Goal: Task Accomplishment & Management: Manage account settings

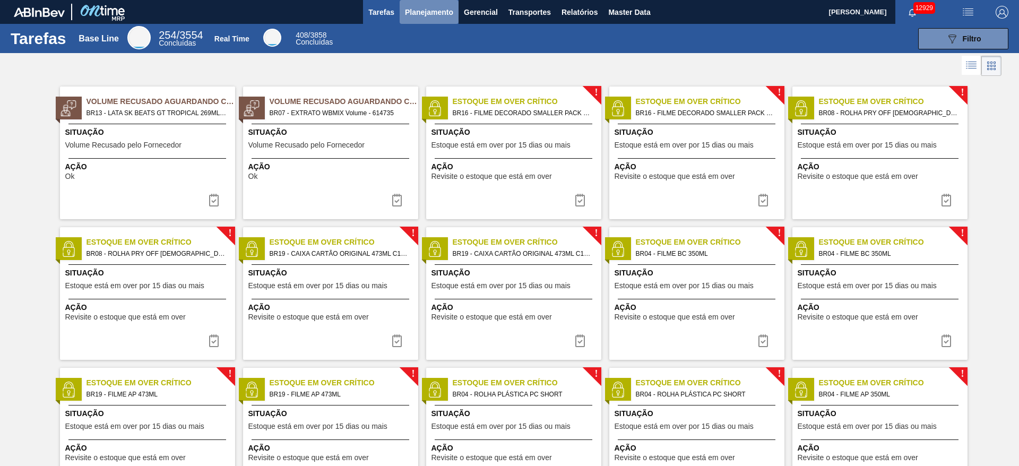
click at [436, 19] on button "Planejamento" at bounding box center [429, 12] width 59 height 24
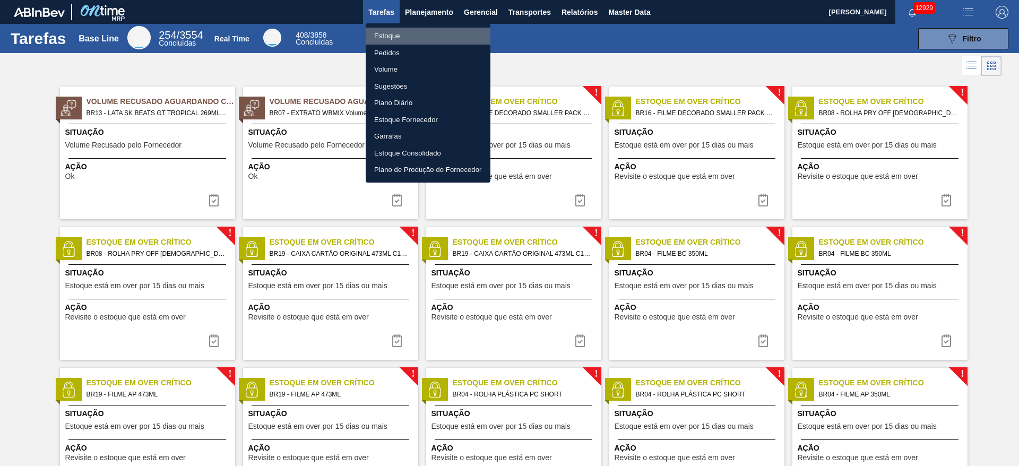
click at [436, 32] on li "Estoque" at bounding box center [428, 36] width 125 height 17
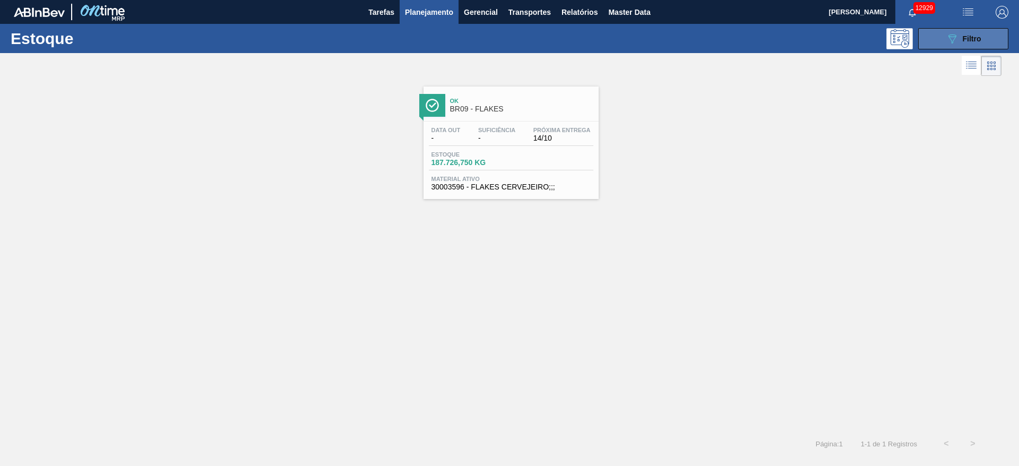
click at [942, 36] on button "089F7B8B-B2A5-4AFE-B5C0-19BA573D28AC Filtro" at bounding box center [963, 38] width 90 height 21
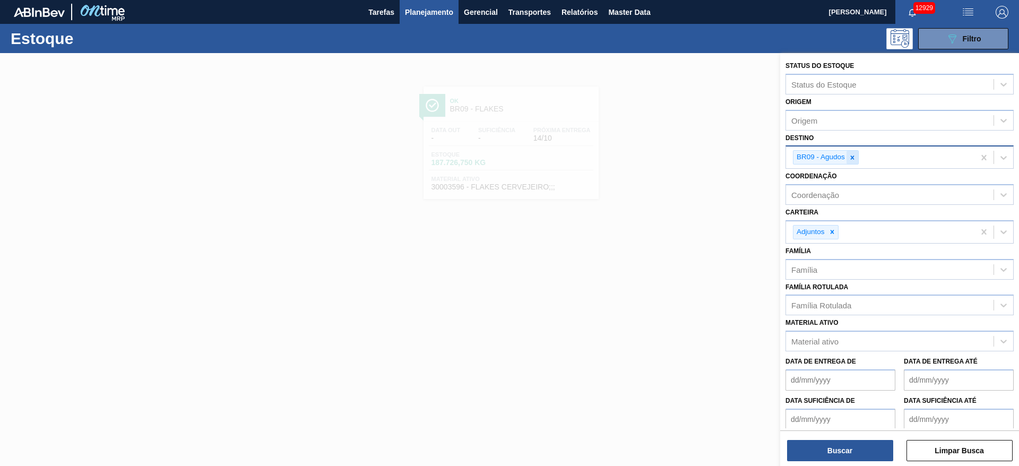
click at [854, 162] on div at bounding box center [853, 157] width 12 height 13
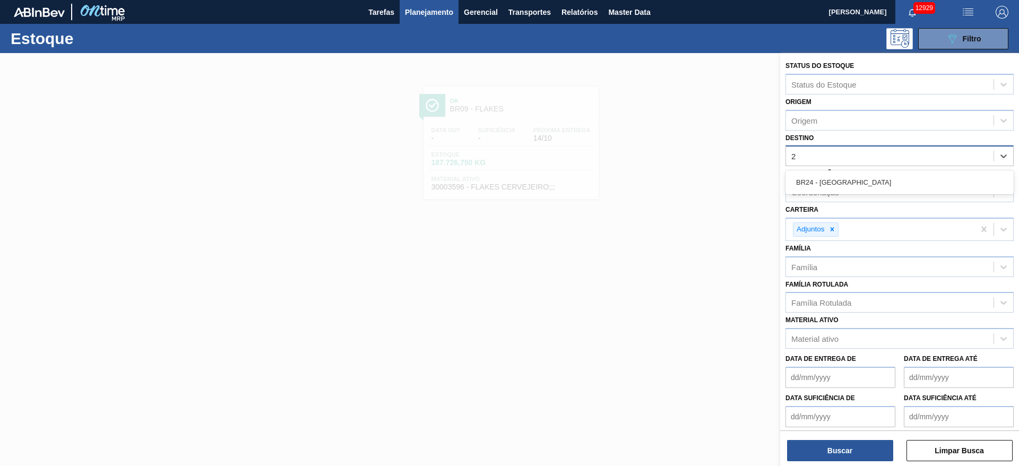
type input "26"
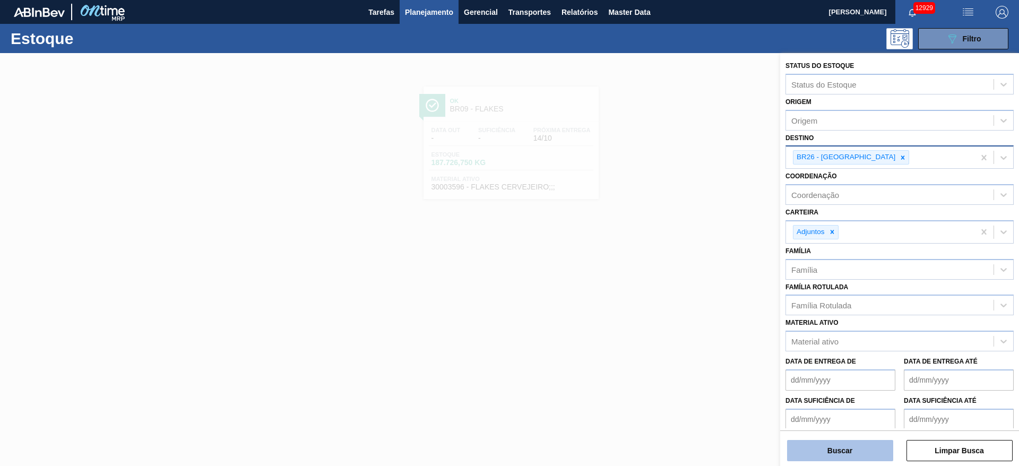
click at [841, 450] on button "Buscar" at bounding box center [840, 450] width 106 height 21
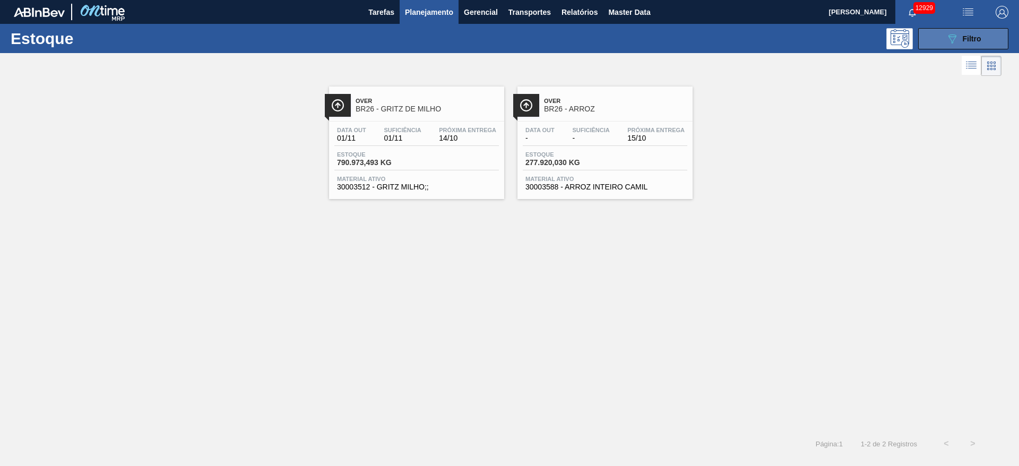
click at [984, 36] on button "089F7B8B-B2A5-4AFE-B5C0-19BA573D28AC Filtro" at bounding box center [963, 38] width 90 height 21
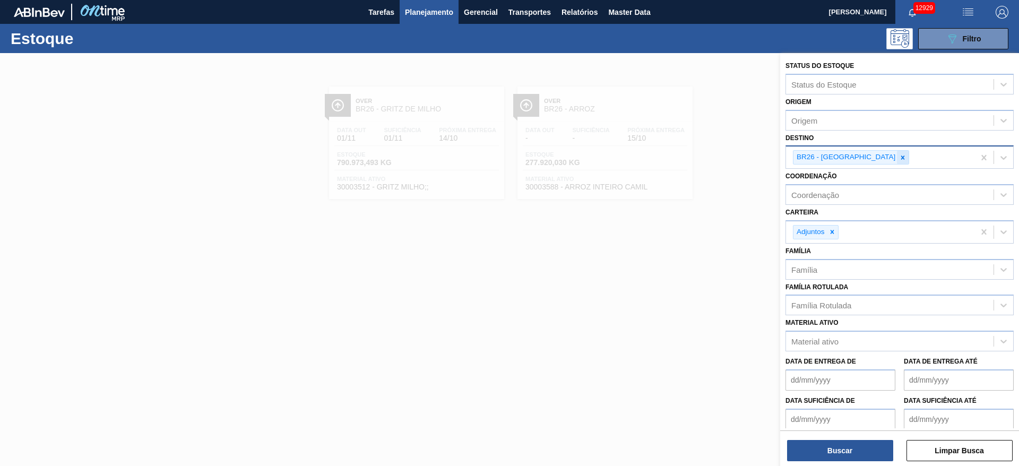
click at [899, 158] on icon at bounding box center [902, 157] width 7 height 7
click at [859, 158] on div "BR26 - [GEOGRAPHIC_DATA]" at bounding box center [880, 158] width 188 height 22
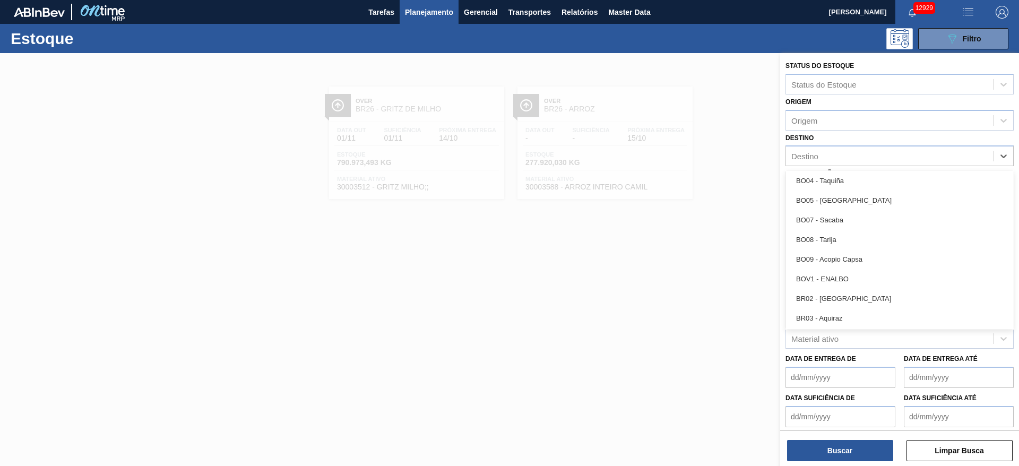
scroll to position [505, 0]
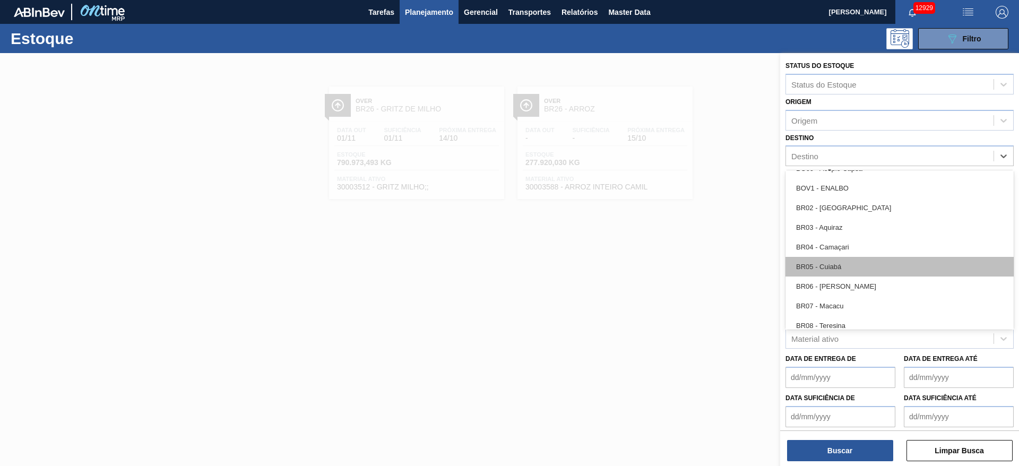
click at [842, 262] on div "BR05 - Cuiabá" at bounding box center [900, 267] width 228 height 20
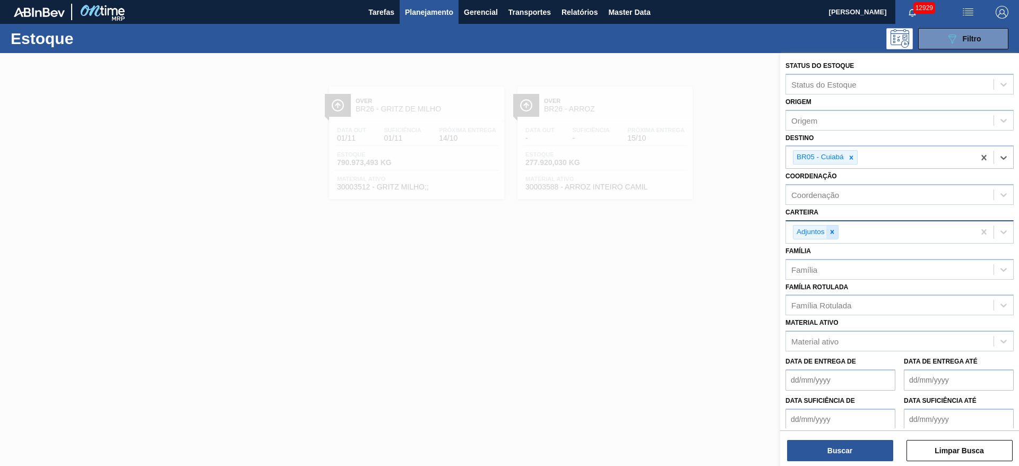
click at [829, 228] on icon at bounding box center [832, 231] width 7 height 7
click at [829, 228] on div "Adjuntos" at bounding box center [880, 232] width 188 height 22
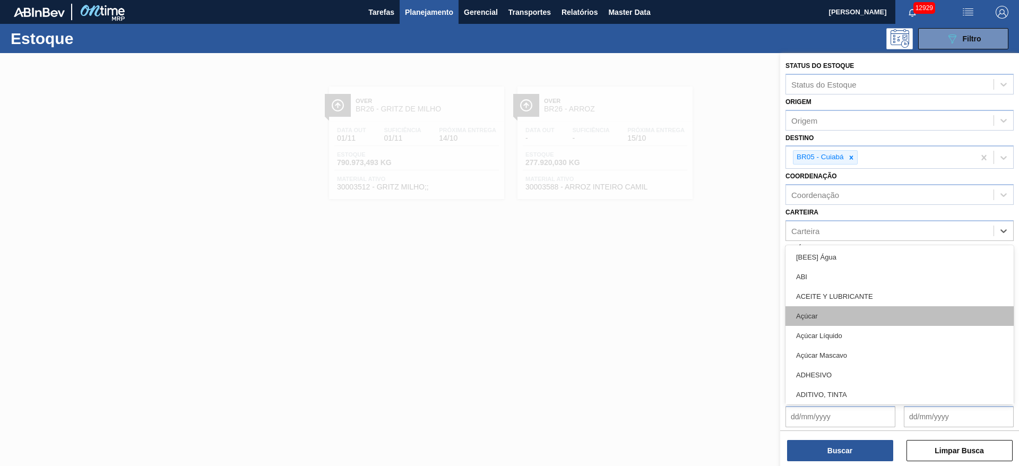
click at [837, 312] on div "Açúcar" at bounding box center [900, 316] width 228 height 20
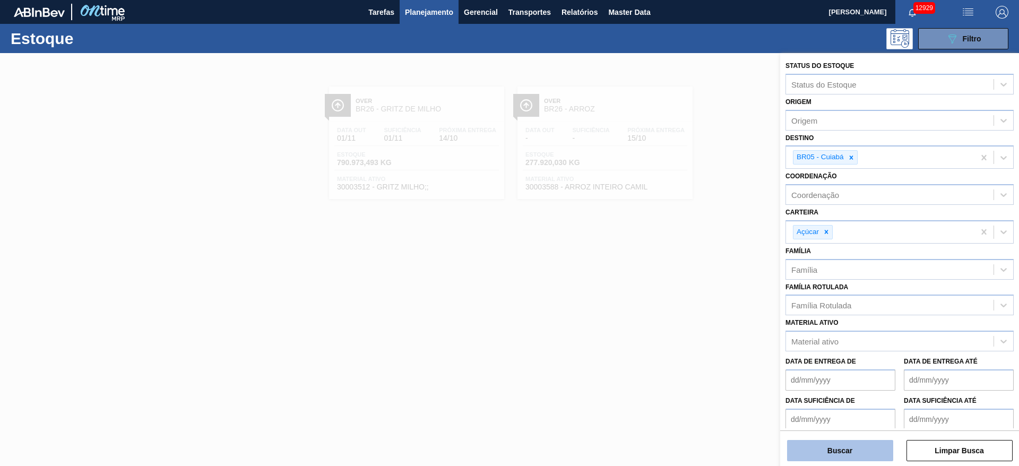
click at [840, 451] on button "Buscar" at bounding box center [840, 450] width 106 height 21
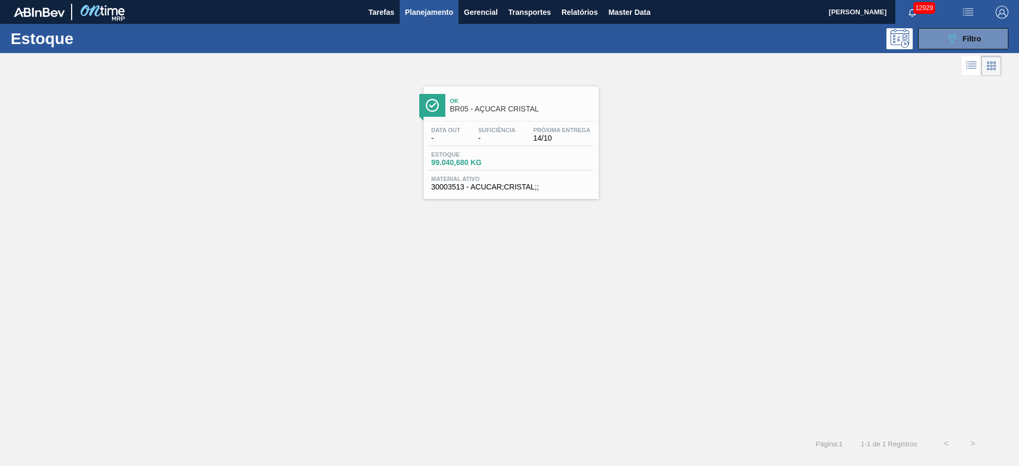
click at [490, 115] on div "Ok BR05 - AÇÚCAR CRISTAL" at bounding box center [521, 105] width 143 height 24
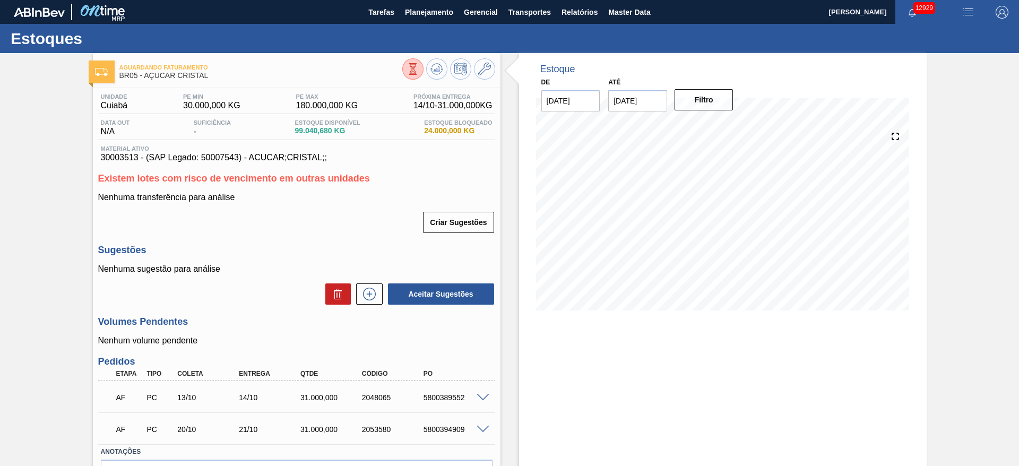
click at [483, 397] on span at bounding box center [483, 398] width 13 height 8
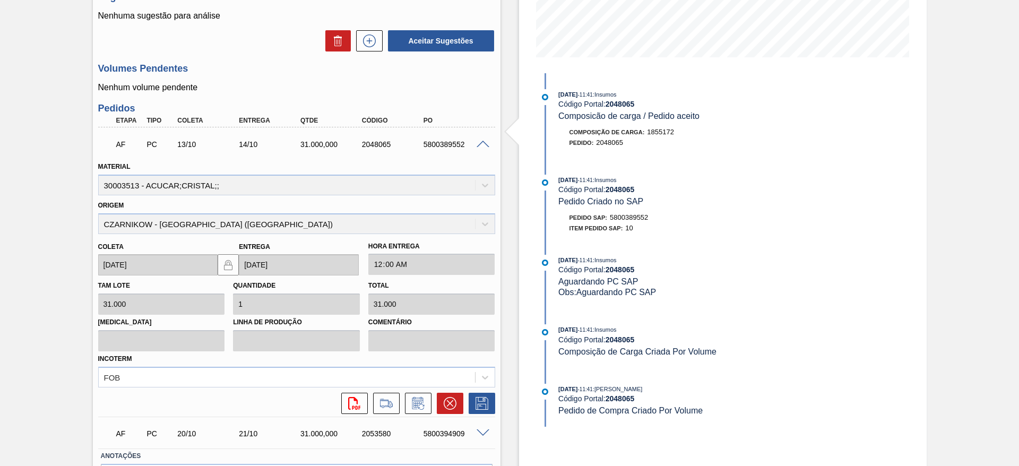
scroll to position [256, 0]
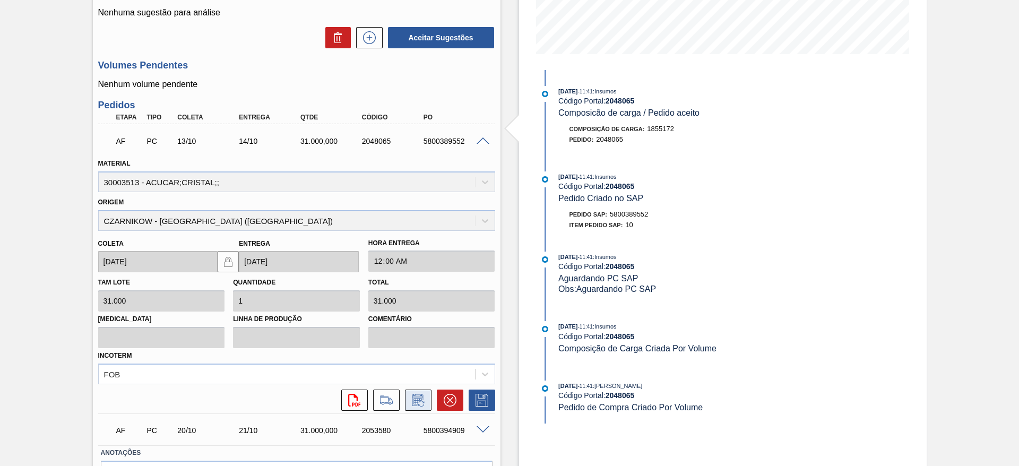
click at [416, 402] on icon at bounding box center [418, 401] width 8 height 6
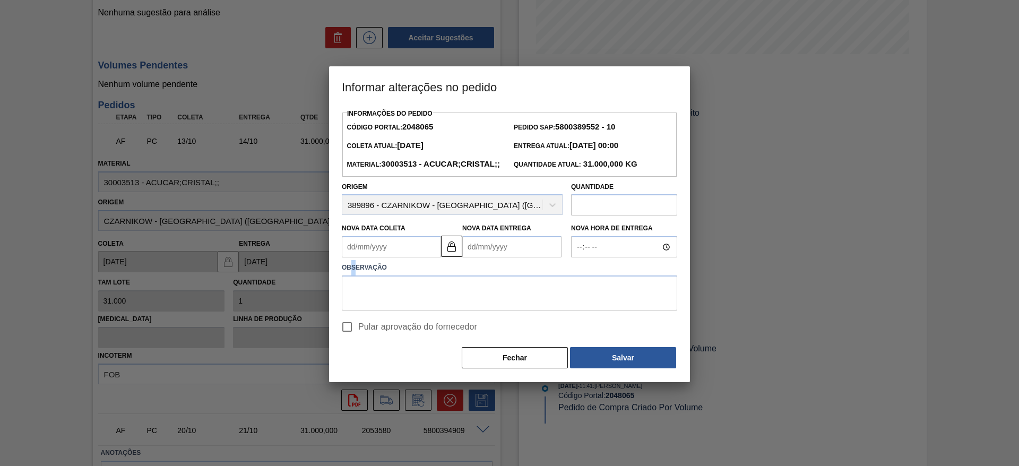
click at [356, 275] on div "Informações do Pedido Código Portal: 2048065 Pedido SAP: 5800389552 - 10 Coleta…" at bounding box center [509, 238] width 335 height 264
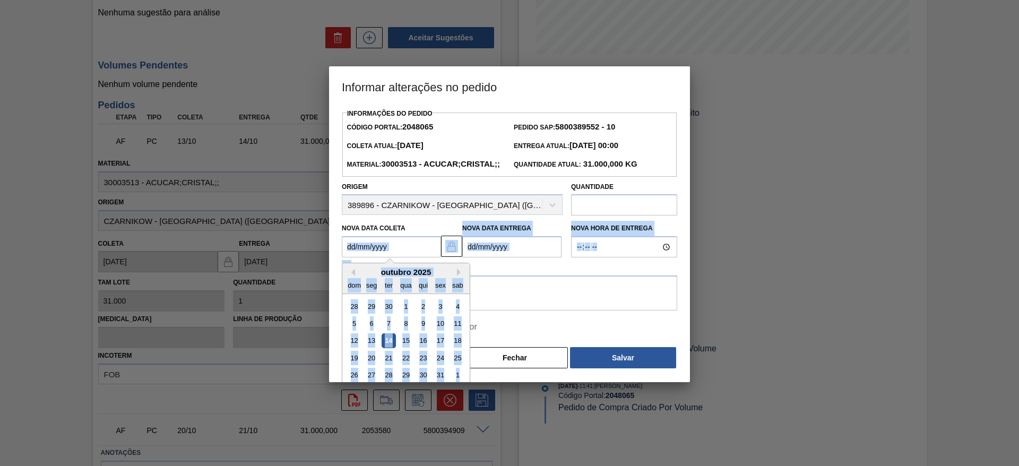
click at [356, 257] on Coleta2048065 "Nova Data Coleta" at bounding box center [391, 246] width 99 height 21
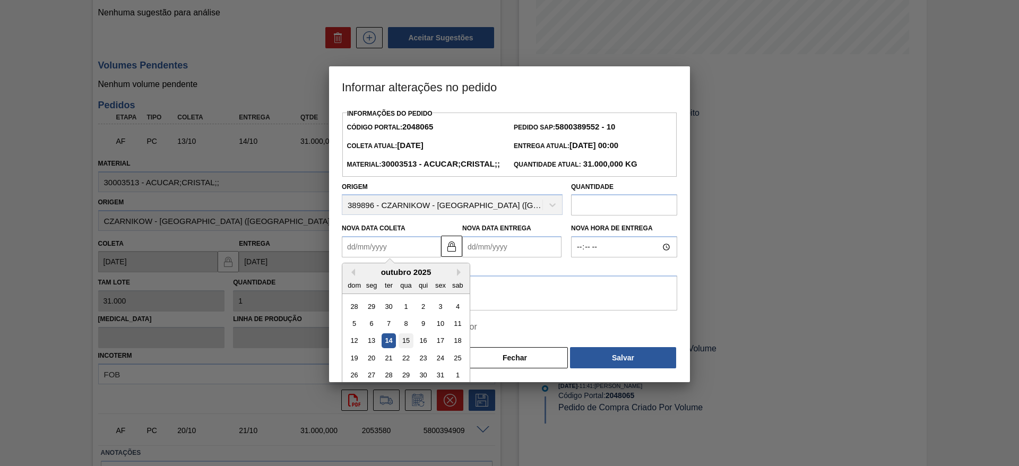
click at [411, 348] on div "15" at bounding box center [406, 341] width 14 height 14
type Coleta2048065 "[DATE]"
type Entrega2048065 "[DATE]"
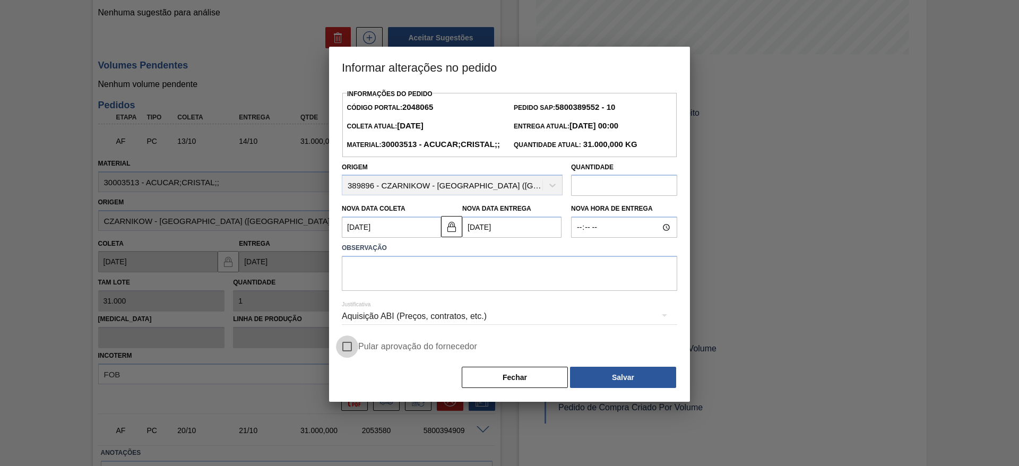
click at [353, 358] on input "Pular aprovação do fornecedor" at bounding box center [347, 346] width 22 height 22
checkbox input "true"
click at [403, 291] on textarea at bounding box center [509, 273] width 335 height 35
type textarea ";"
click at [605, 388] on button "Salvar" at bounding box center [623, 377] width 106 height 21
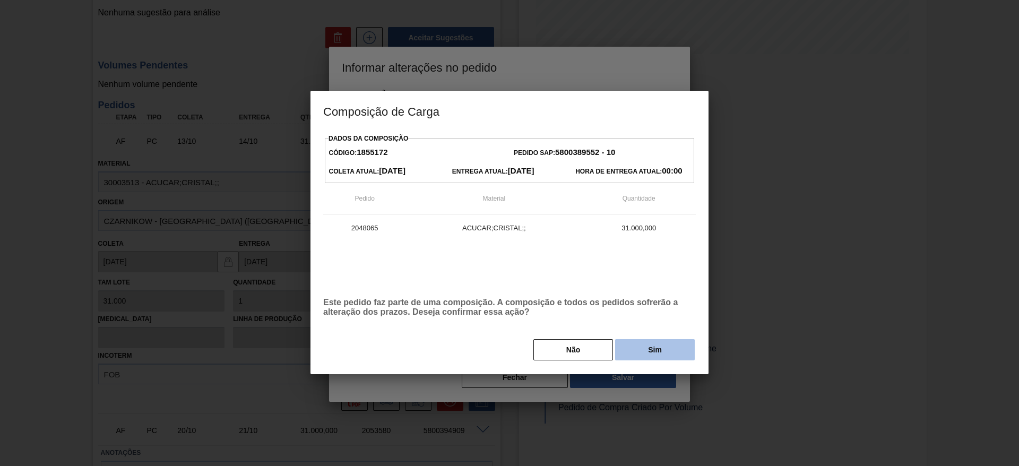
click at [628, 358] on button "Sim" at bounding box center [655, 349] width 80 height 21
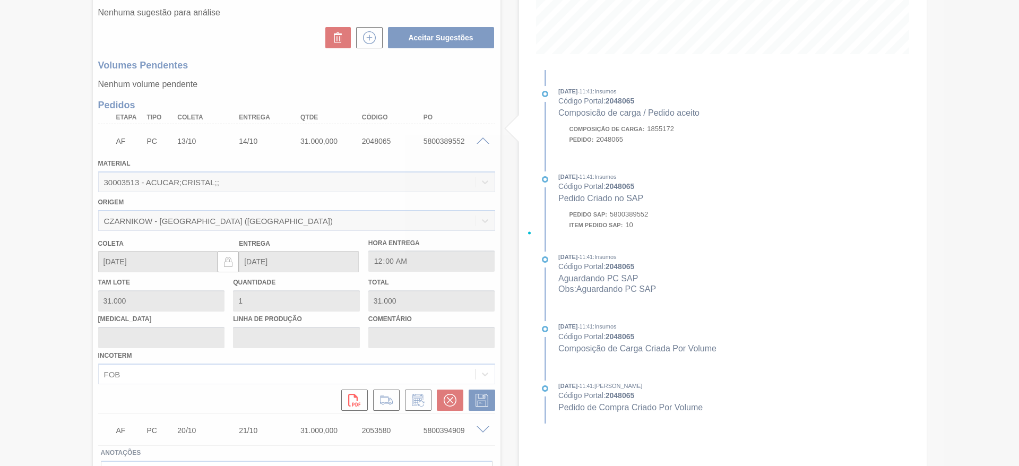
scroll to position [0, 0]
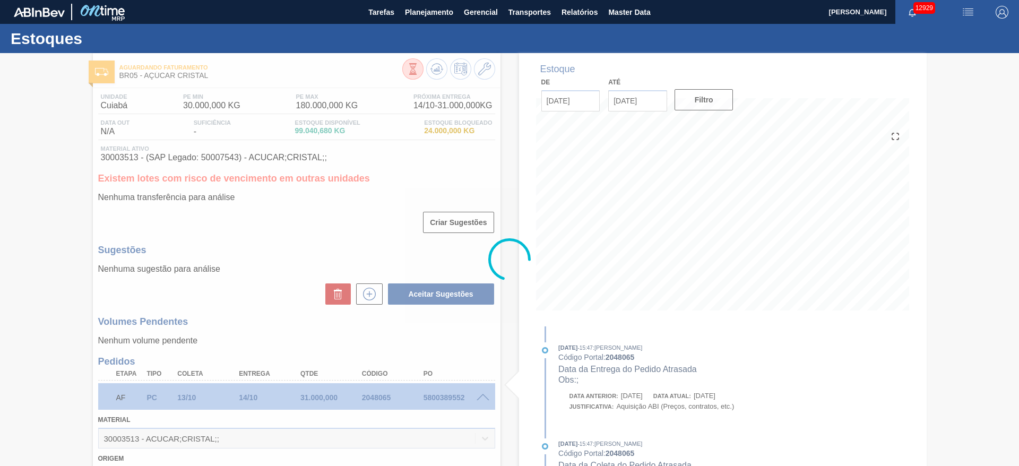
type input ";"
type input "[DATE]"
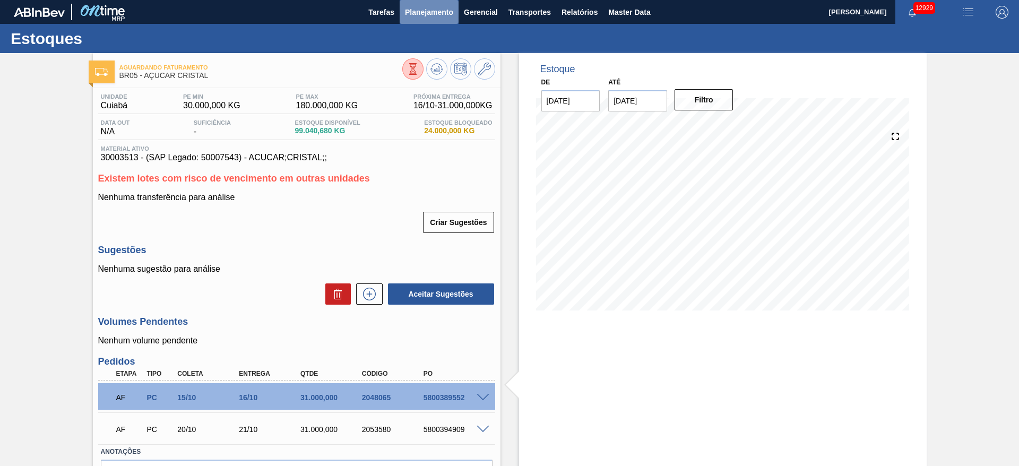
click at [420, 14] on span "Planejamento" at bounding box center [429, 12] width 48 height 13
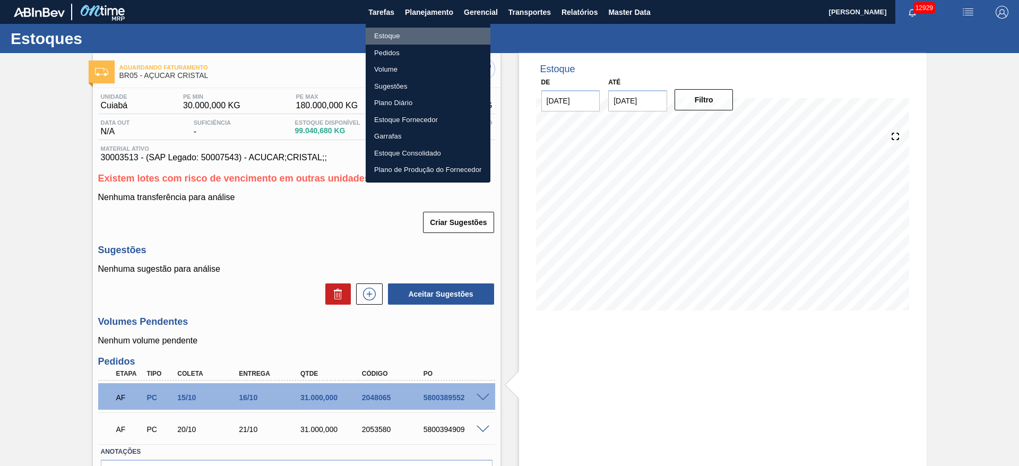
click at [420, 39] on li "Estoque" at bounding box center [428, 36] width 125 height 17
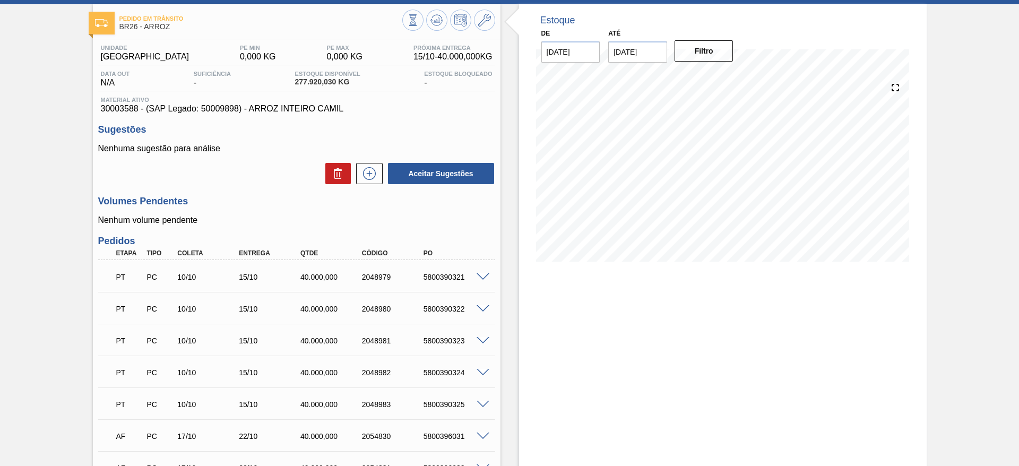
scroll to position [48, 0]
